Goal: Transaction & Acquisition: Purchase product/service

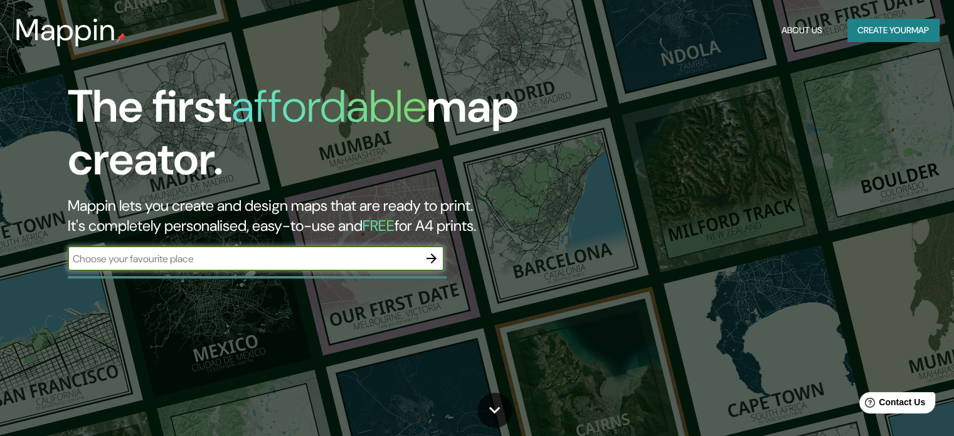
click at [213, 265] on input "text" at bounding box center [243, 258] width 351 height 14
type input "[GEOGRAPHIC_DATA]"
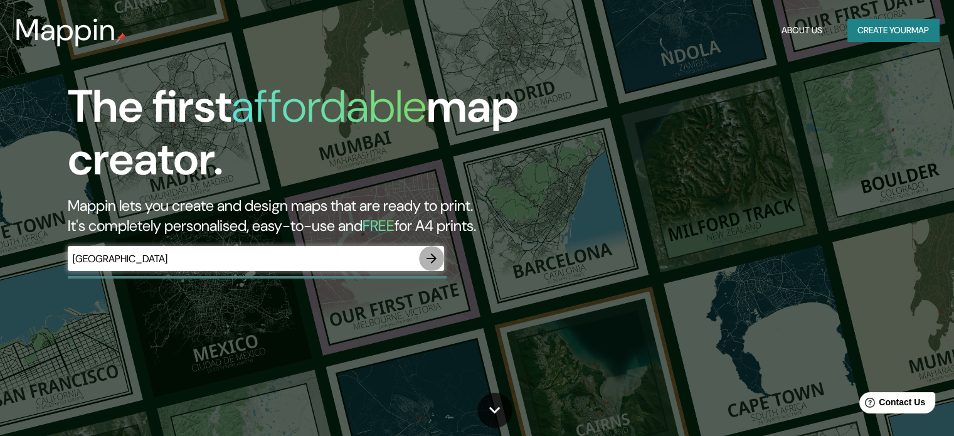
click at [431, 260] on icon "button" at bounding box center [431, 258] width 15 height 15
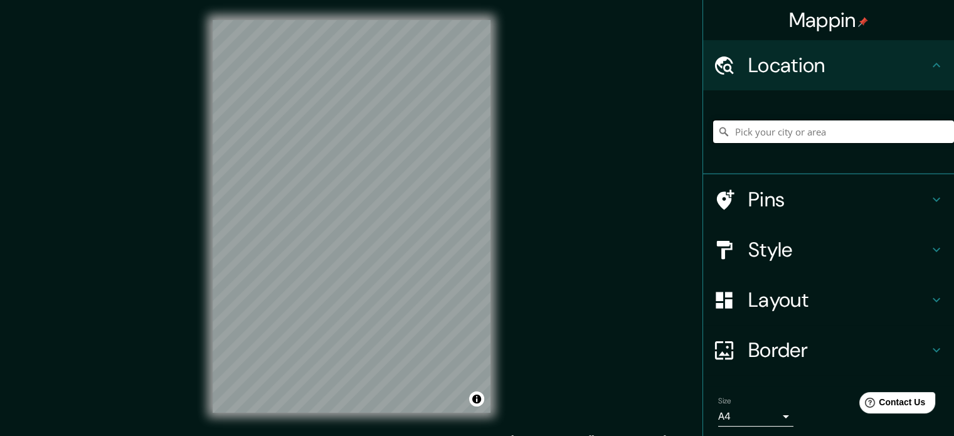
click at [763, 130] on input "Pick your city or area" at bounding box center [833, 131] width 241 height 23
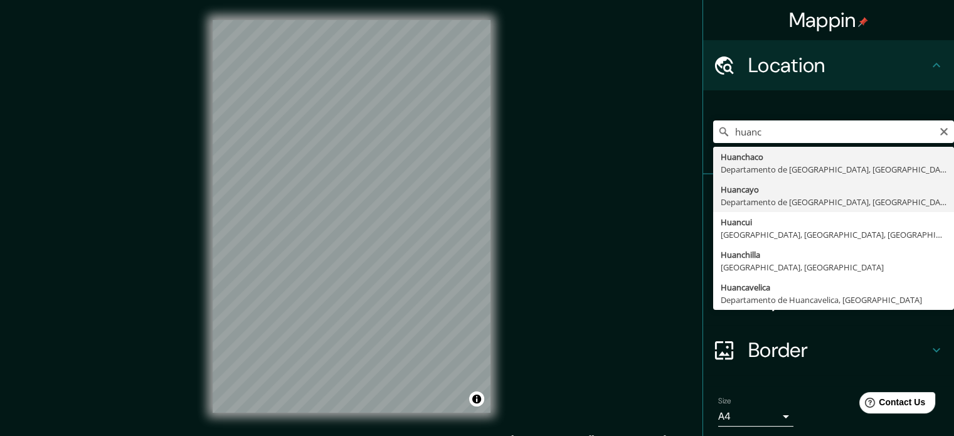
type input "Huancayo, [GEOGRAPHIC_DATA], [GEOGRAPHIC_DATA]"
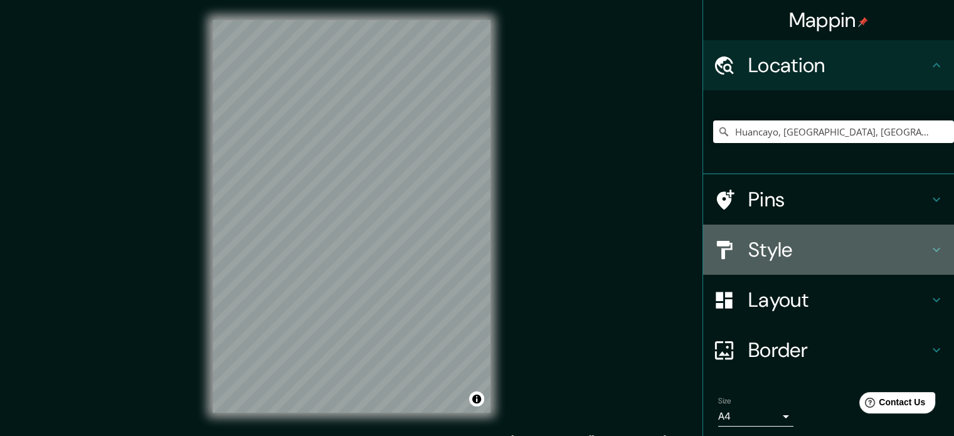
click at [782, 240] on h4 "Style" at bounding box center [838, 249] width 181 height 25
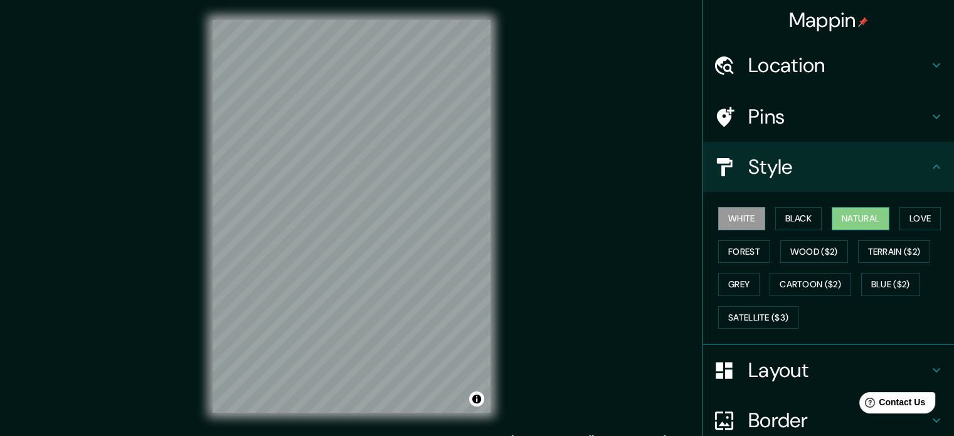
click at [850, 215] on button "Natural" at bounding box center [861, 218] width 58 height 23
click at [774, 363] on h4 "Layout" at bounding box center [838, 369] width 181 height 25
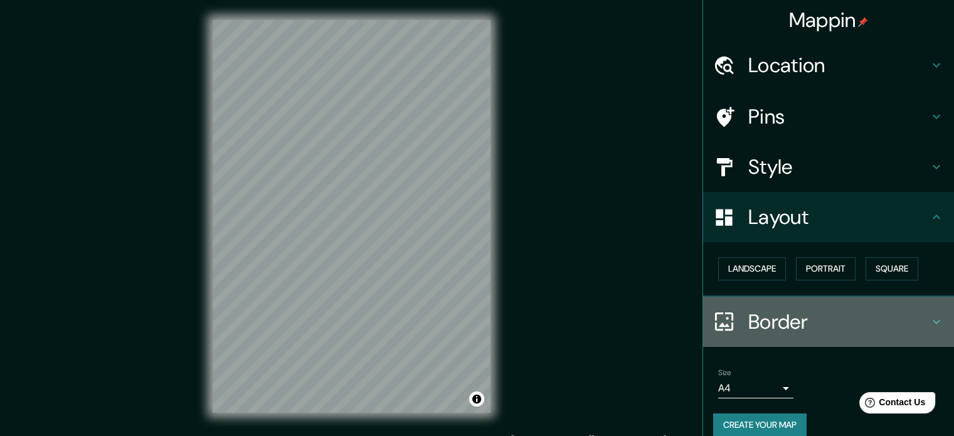
click at [784, 329] on h4 "Border" at bounding box center [838, 321] width 181 height 25
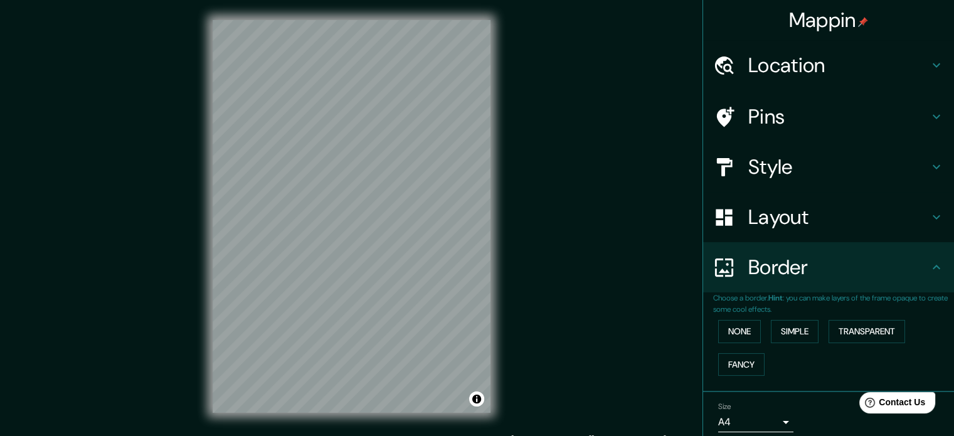
click at [773, 265] on h4 "Border" at bounding box center [838, 267] width 181 height 25
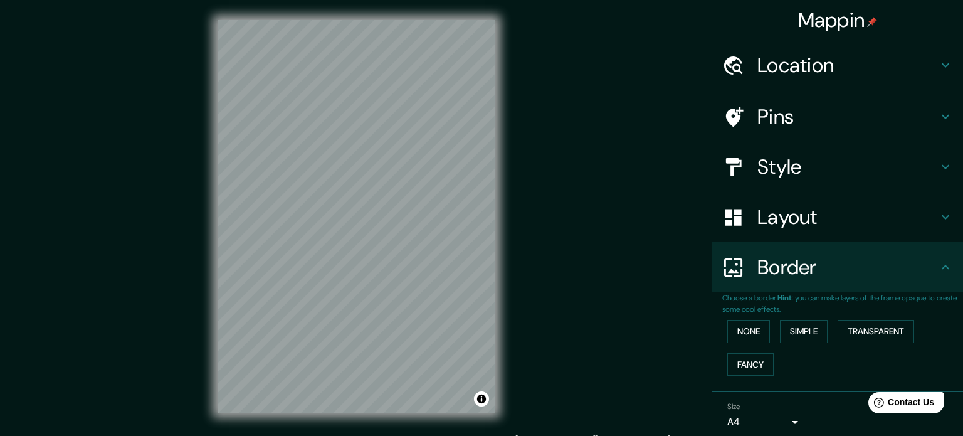
click at [771, 418] on body "Mappin Location [GEOGRAPHIC_DATA], [GEOGRAPHIC_DATA], [GEOGRAPHIC_DATA] Pins St…" at bounding box center [481, 218] width 963 height 436
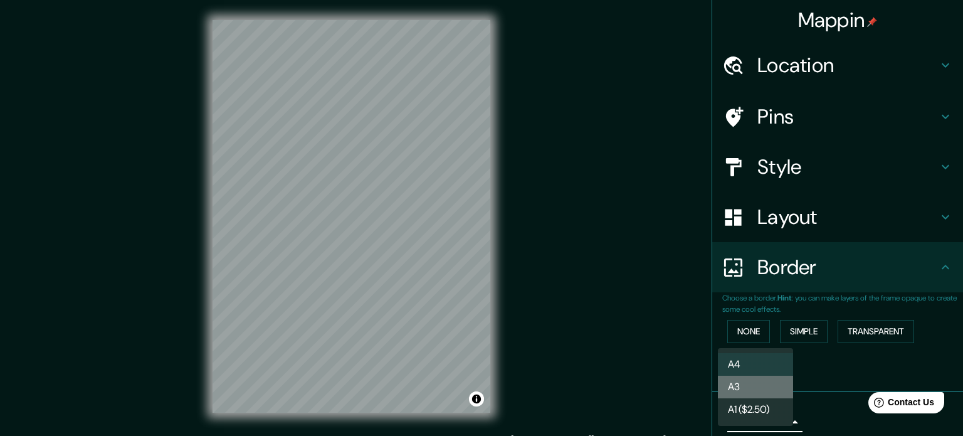
click at [769, 389] on li "A3" at bounding box center [755, 387] width 75 height 23
type input "a4"
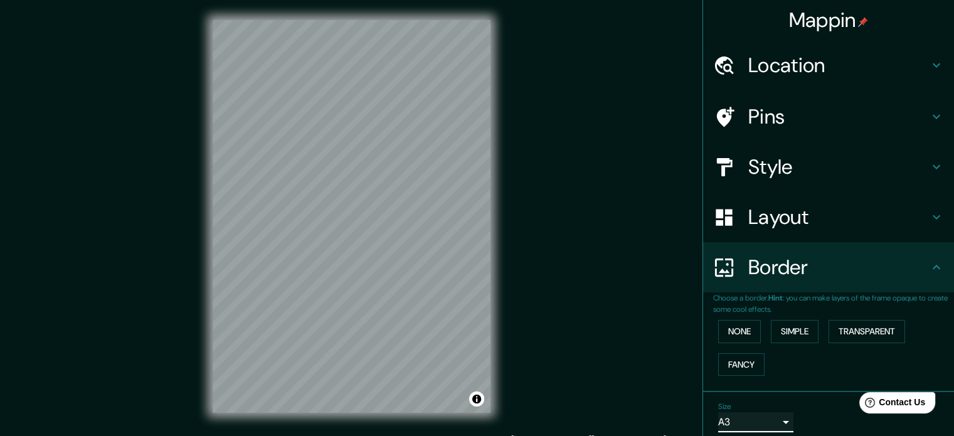
scroll to position [48, 0]
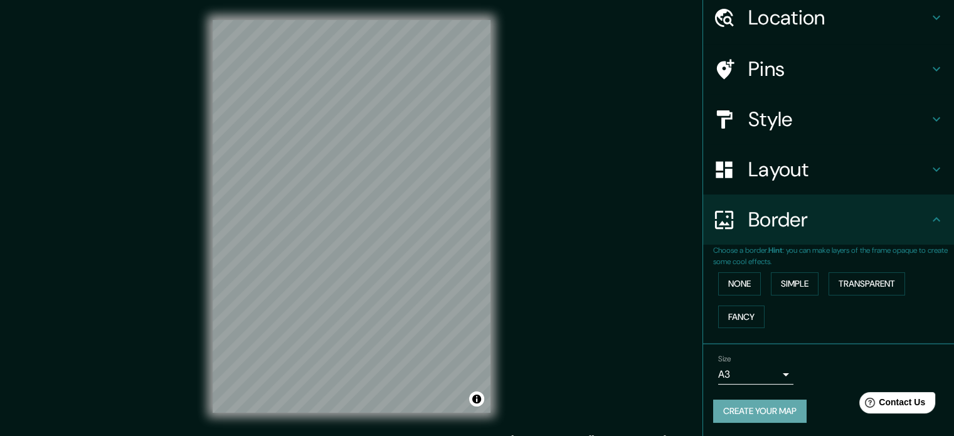
click at [742, 411] on button "Create your map" at bounding box center [759, 410] width 93 height 23
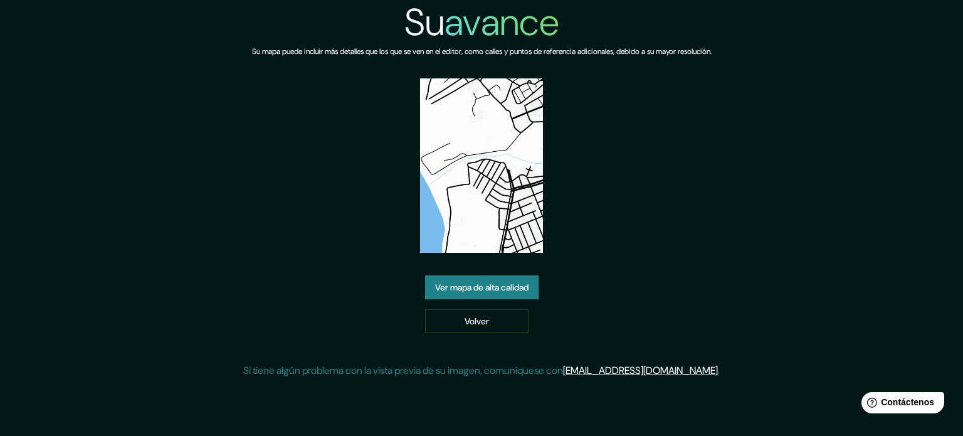
click at [526, 288] on font "Ver mapa de alta calidad" at bounding box center [481, 287] width 93 height 11
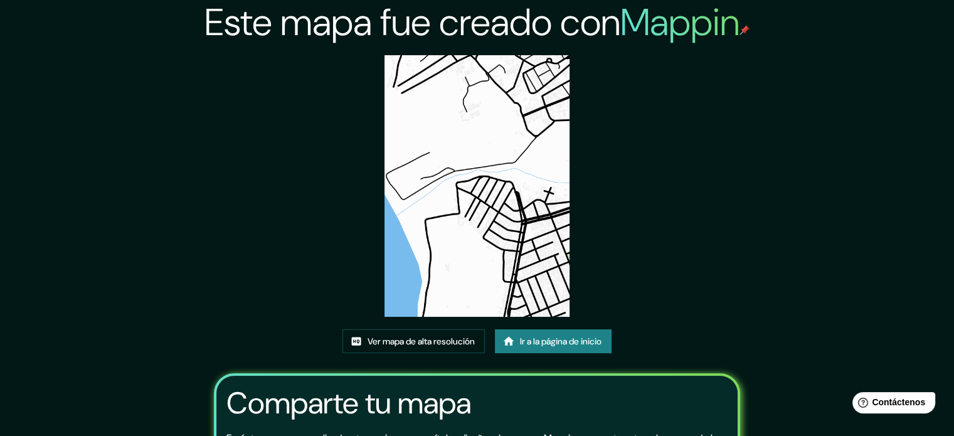
click at [480, 199] on img at bounding box center [476, 186] width 185 height 262
click at [397, 341] on font "Ver mapa de alta resolución" at bounding box center [420, 341] width 107 height 11
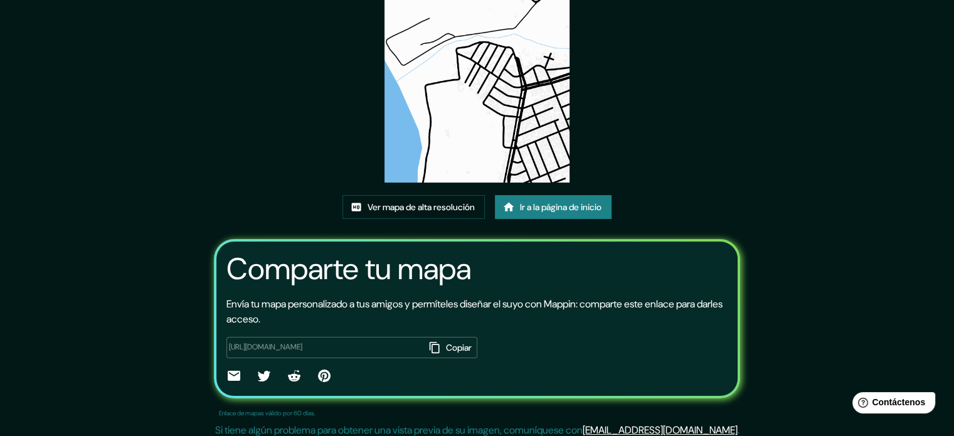
scroll to position [140, 0]
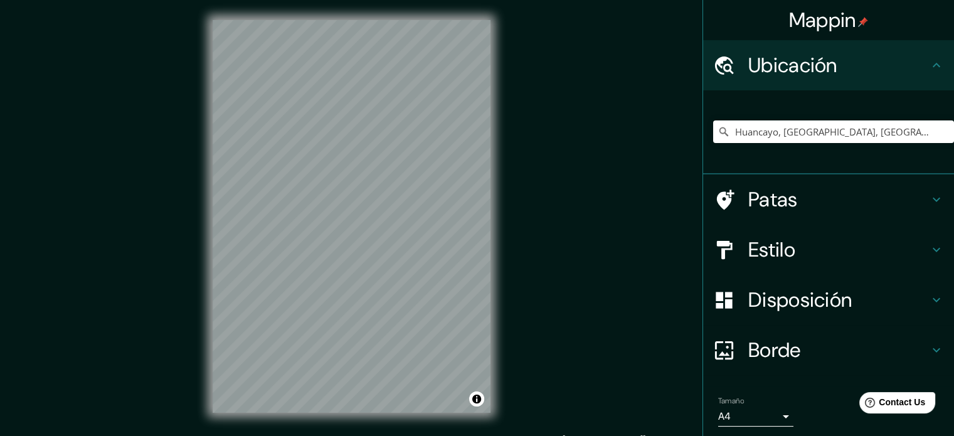
click at [845, 120] on div "Huancayo, [GEOGRAPHIC_DATA], [GEOGRAPHIC_DATA]" at bounding box center [833, 131] width 241 height 63
click at [908, 120] on div "Huancayo, [GEOGRAPHIC_DATA], [GEOGRAPHIC_DATA]" at bounding box center [833, 131] width 241 height 63
click at [904, 131] on input "Huancayo, [GEOGRAPHIC_DATA], [GEOGRAPHIC_DATA]" at bounding box center [833, 131] width 241 height 23
drag, startPoint x: 927, startPoint y: 139, endPoint x: 761, endPoint y: 150, distance: 166.6
click at [761, 150] on div "Huancayo, [GEOGRAPHIC_DATA], [GEOGRAPHIC_DATA]" at bounding box center [833, 131] width 241 height 63
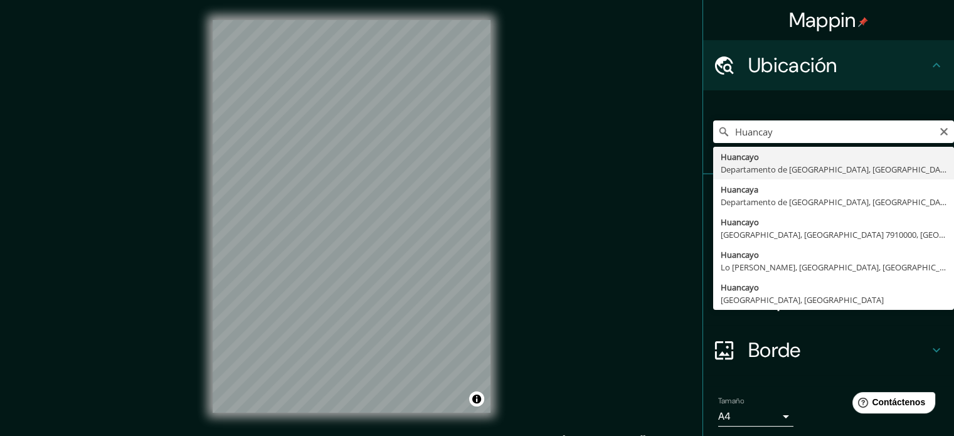
type input "Huancayo, [GEOGRAPHIC_DATA], [GEOGRAPHIC_DATA]"
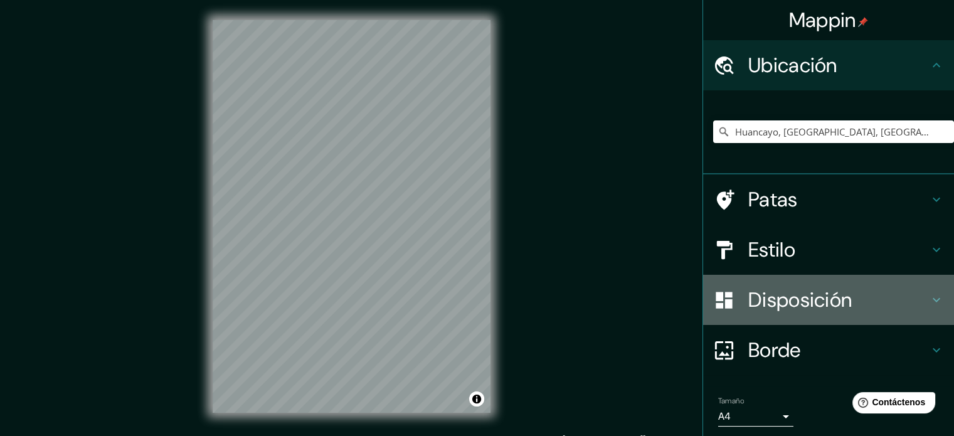
click at [780, 287] on font "Disposición" at bounding box center [799, 300] width 103 height 26
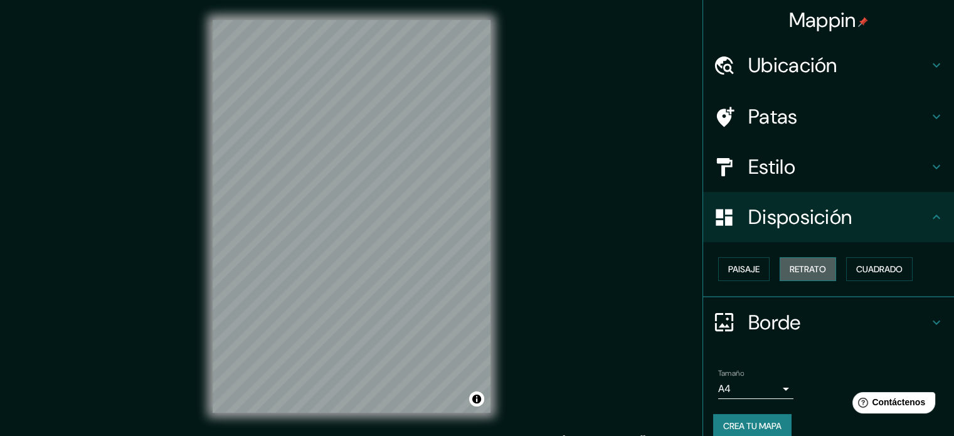
click at [798, 269] on font "Retrato" at bounding box center [808, 268] width 36 height 11
click at [758, 270] on button "Paisaje" at bounding box center [743, 269] width 51 height 24
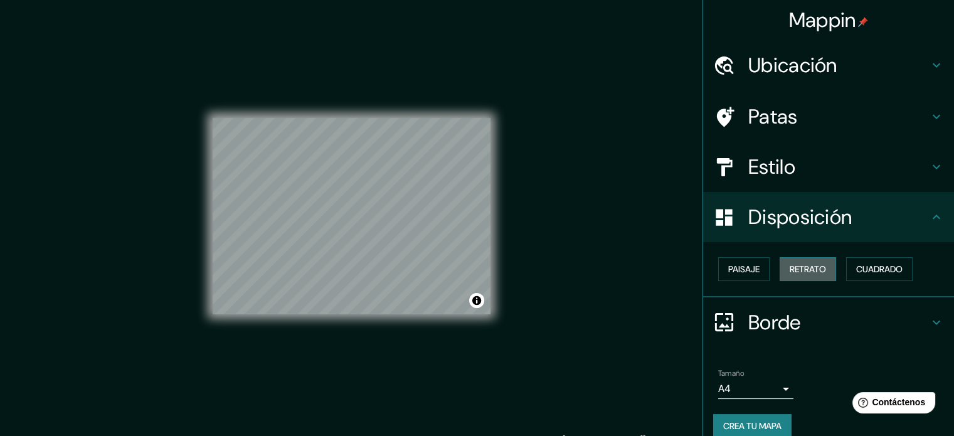
click at [790, 272] on font "Retrato" at bounding box center [808, 268] width 36 height 11
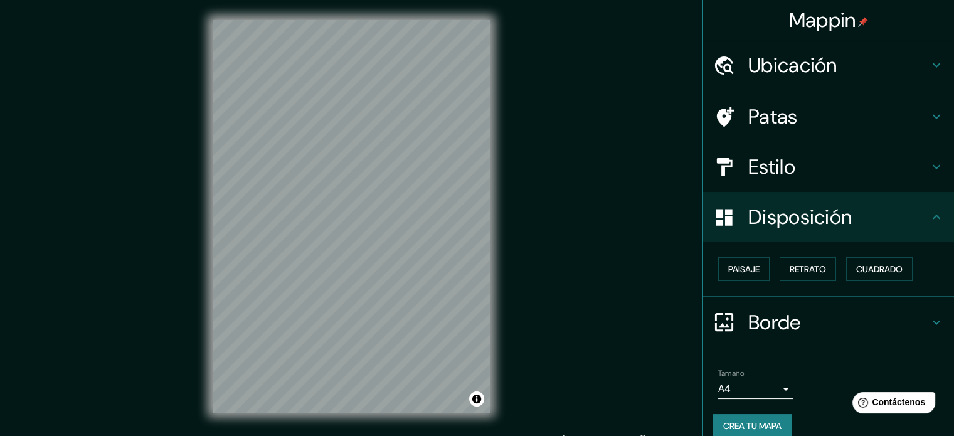
click at [894, 256] on div "Paisaje Retrato Cuadrado" at bounding box center [833, 269] width 241 height 34
click at [883, 271] on font "Cuadrado" at bounding box center [879, 268] width 46 height 11
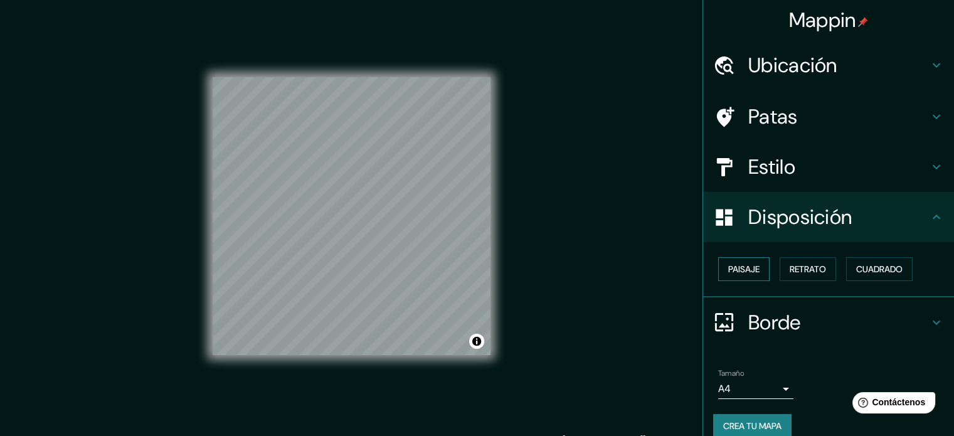
click at [746, 268] on font "Paisaje" at bounding box center [743, 268] width 31 height 11
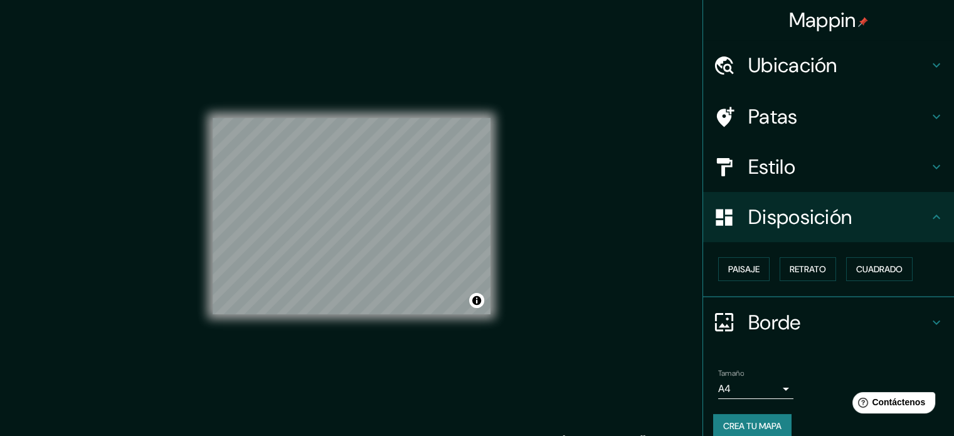
click at [759, 155] on font "Estilo" at bounding box center [771, 167] width 47 height 26
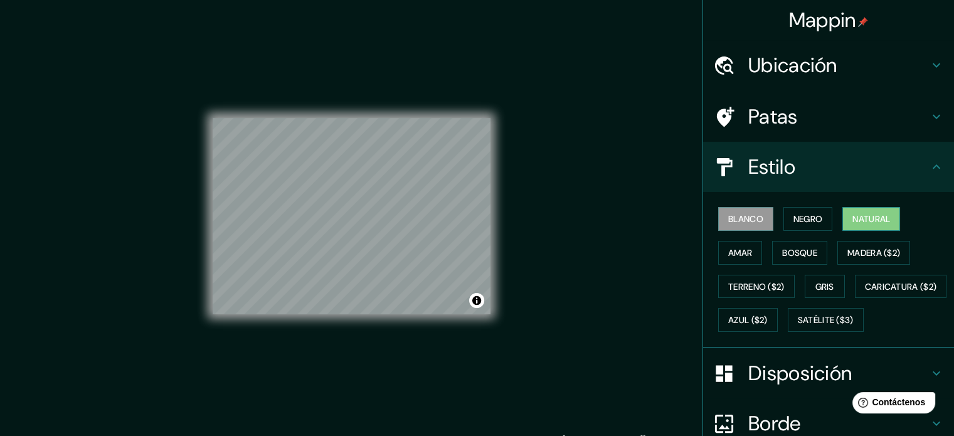
click at [862, 215] on font "Natural" at bounding box center [871, 218] width 38 height 11
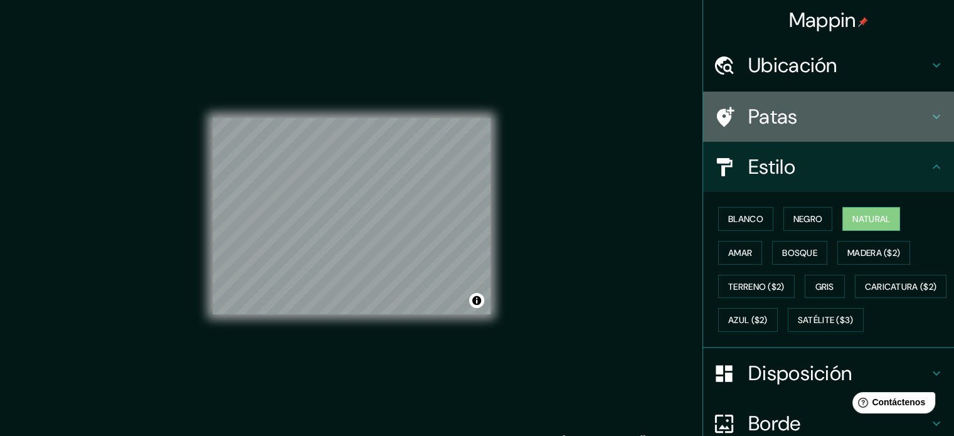
click at [790, 118] on h4 "Patas" at bounding box center [838, 116] width 181 height 25
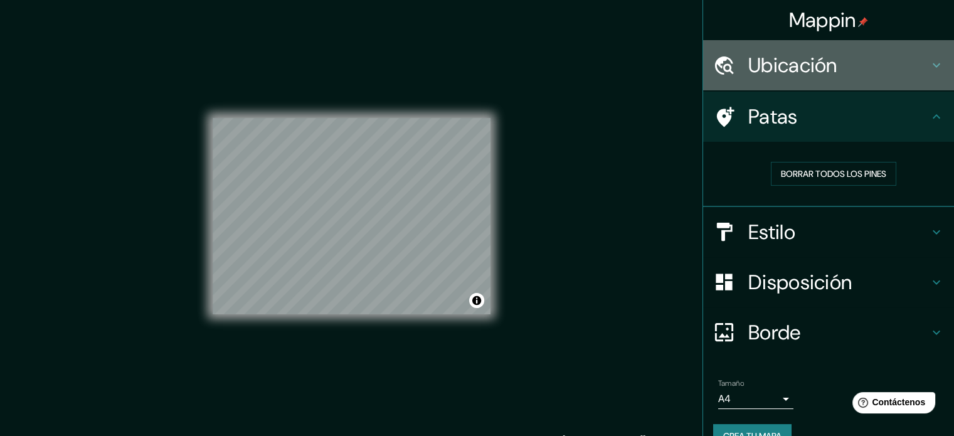
click at [797, 72] on font "Ubicación" at bounding box center [792, 65] width 89 height 26
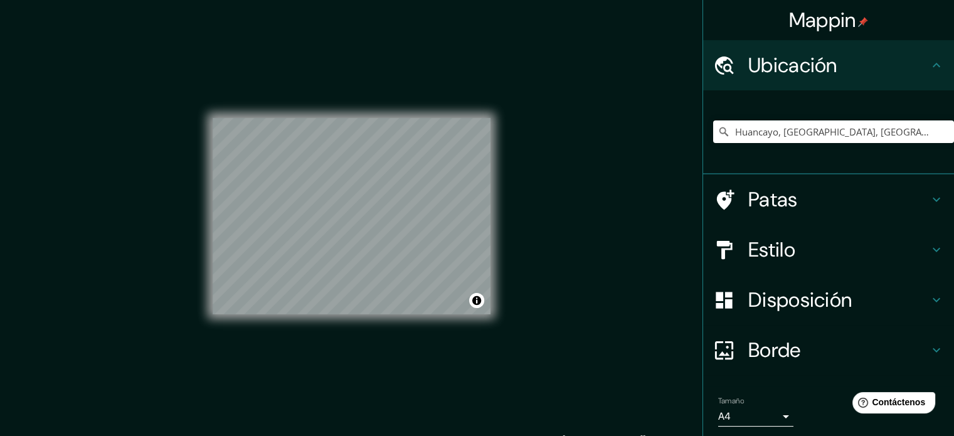
click at [798, 73] on font "Ubicación" at bounding box center [792, 65] width 89 height 26
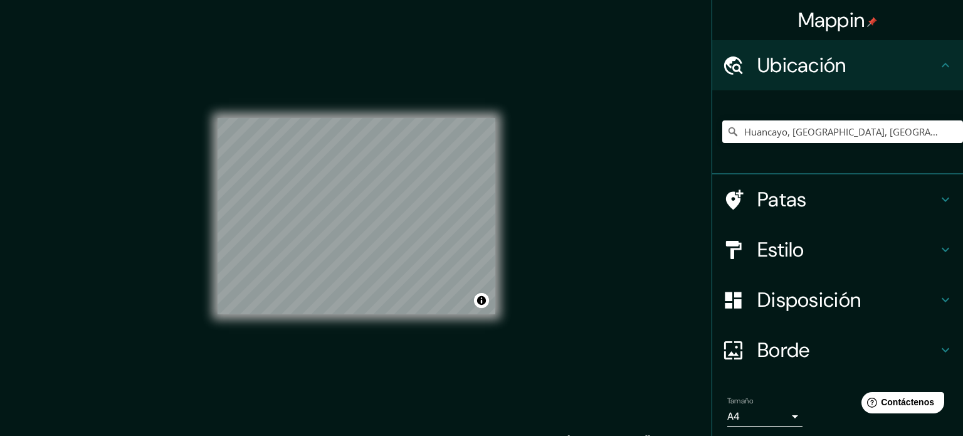
click at [746, 415] on body "Mappin Ubicación Huancayo, Departamento de Junín, Perú Patas Estilo Disposición…" at bounding box center [481, 218] width 963 height 436
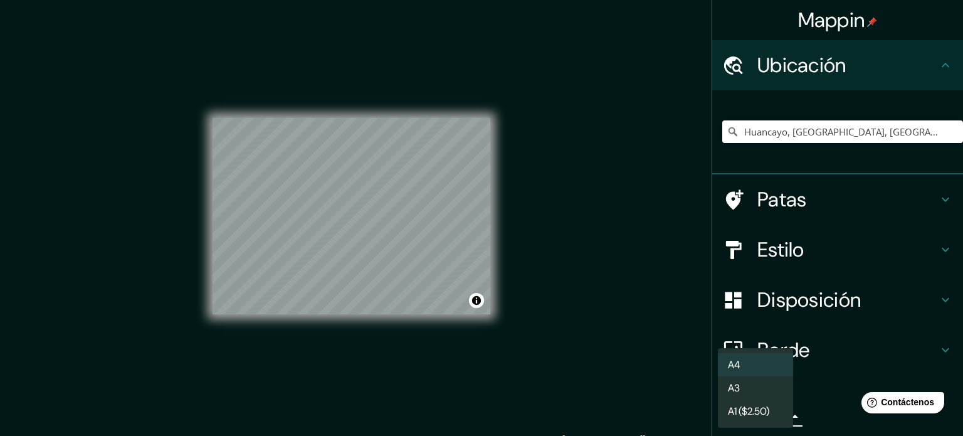
click at [748, 393] on li "A3" at bounding box center [755, 387] width 75 height 23
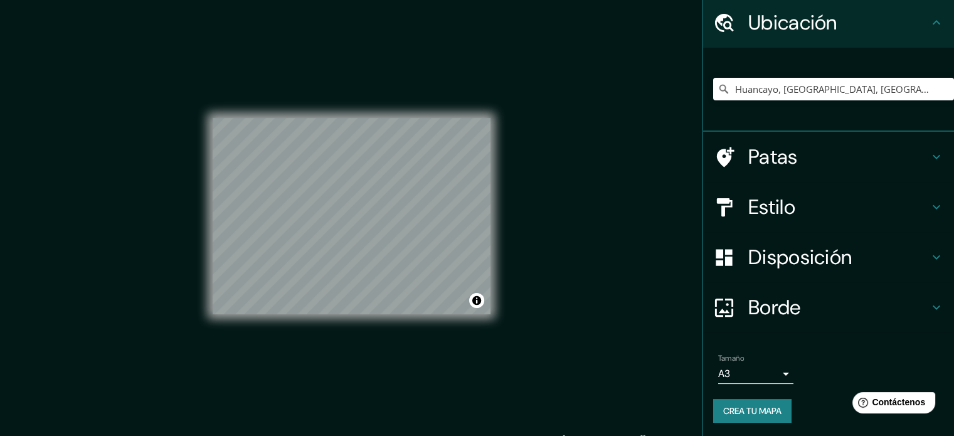
scroll to position [43, 0]
click at [760, 418] on button "Crea tu mapa" at bounding box center [752, 410] width 78 height 24
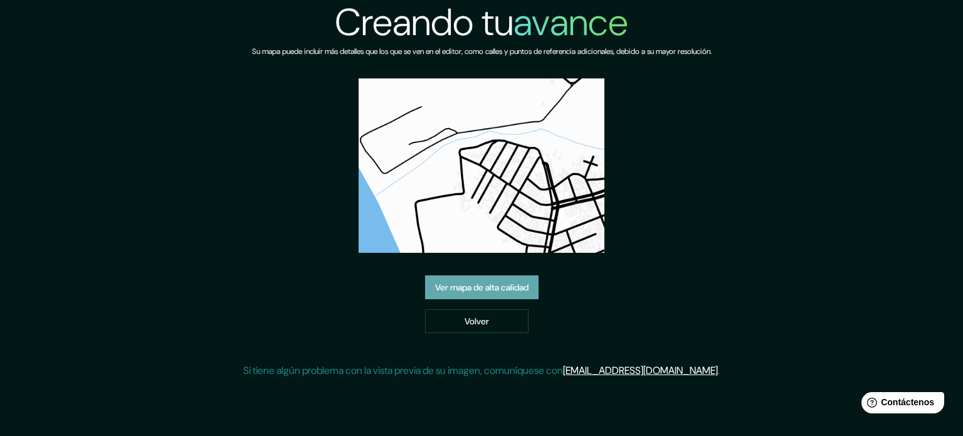
click at [510, 280] on font "Ver mapa de alta calidad" at bounding box center [481, 287] width 93 height 16
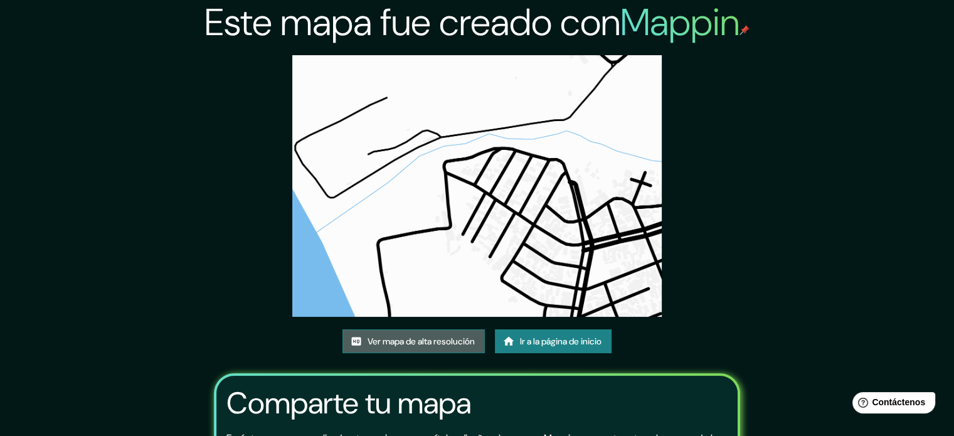
click at [441, 342] on font "Ver mapa de alta resolución" at bounding box center [420, 341] width 107 height 11
